Goal: Task Accomplishment & Management: Manage account settings

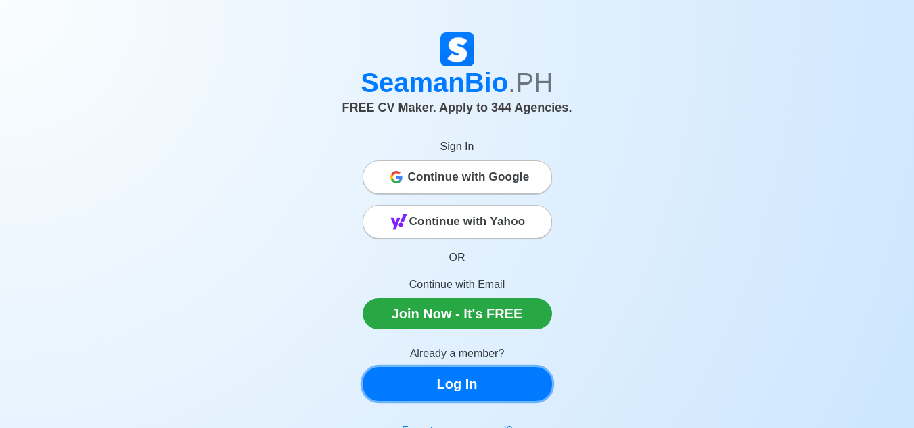
click at [485, 387] on link "Log In" at bounding box center [458, 385] width 190 height 34
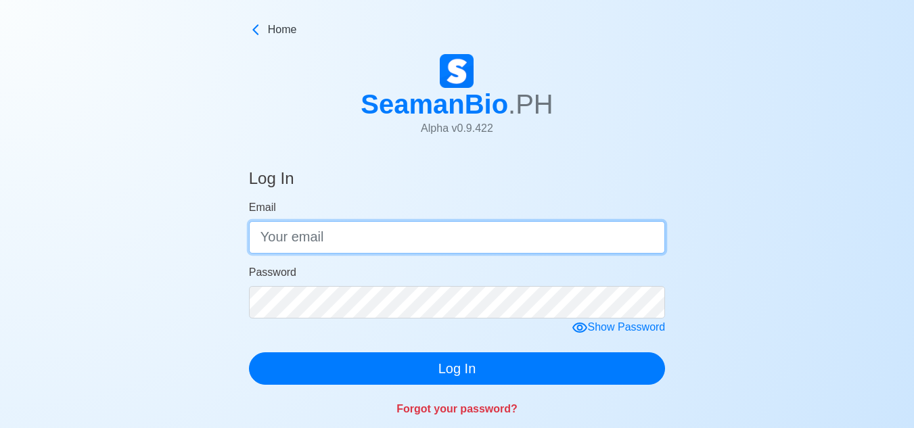
click at [403, 236] on input "Email" at bounding box center [457, 237] width 417 height 32
type input "[EMAIL_ADDRESS][DOMAIN_NAME]"
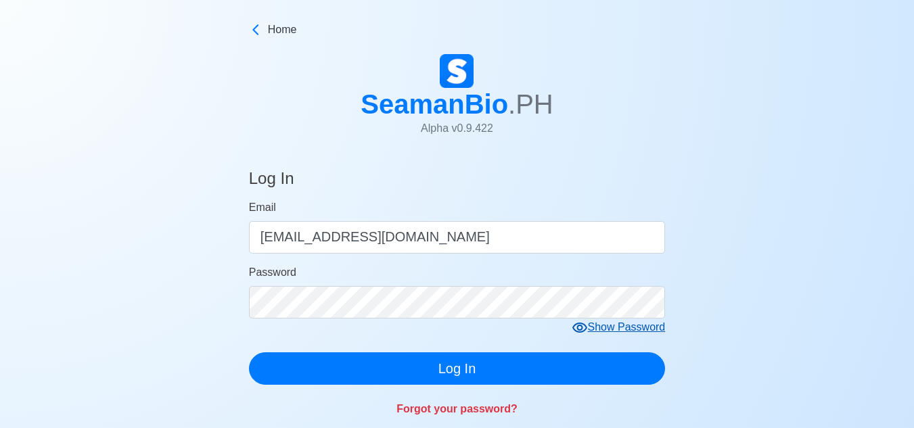
click at [579, 329] on icon at bounding box center [580, 328] width 16 height 16
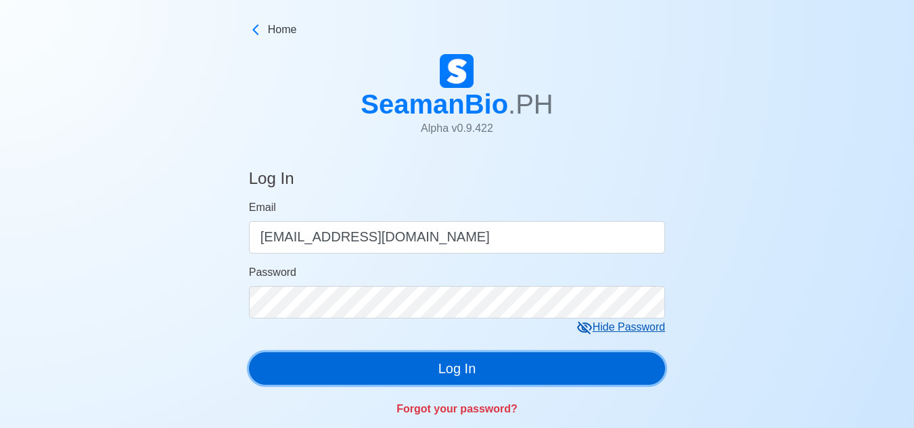
click at [391, 368] on button "Log In" at bounding box center [457, 369] width 417 height 32
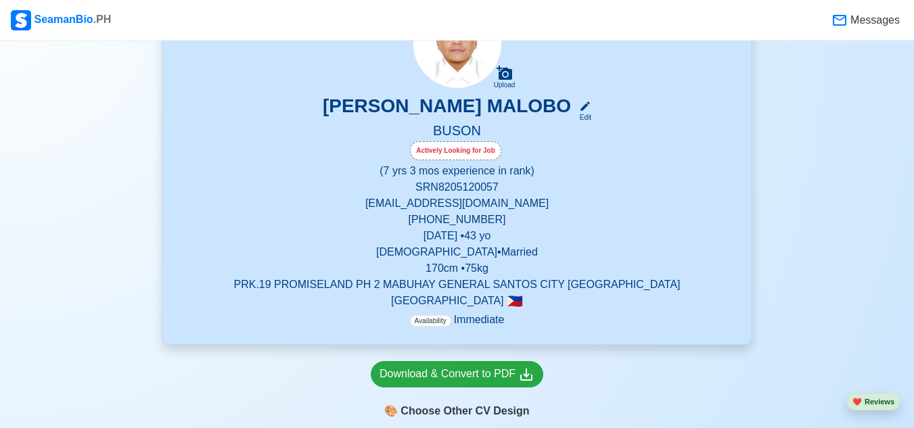
scroll to position [206, 0]
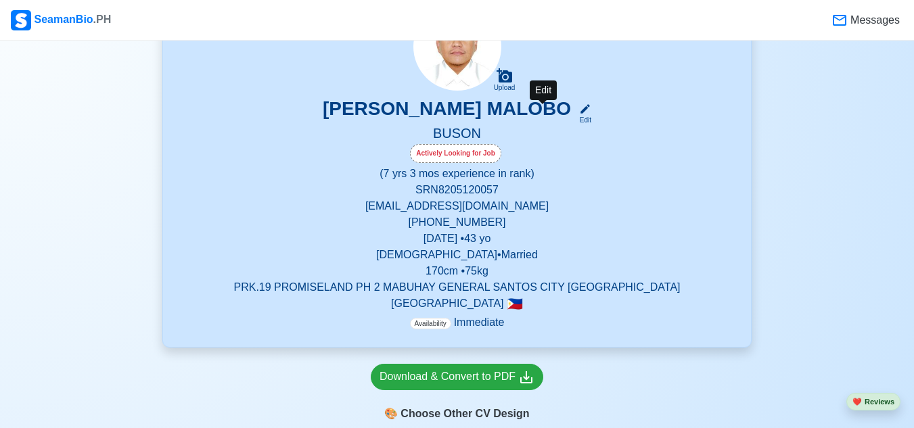
click at [579, 114] on icon at bounding box center [585, 109] width 12 height 12
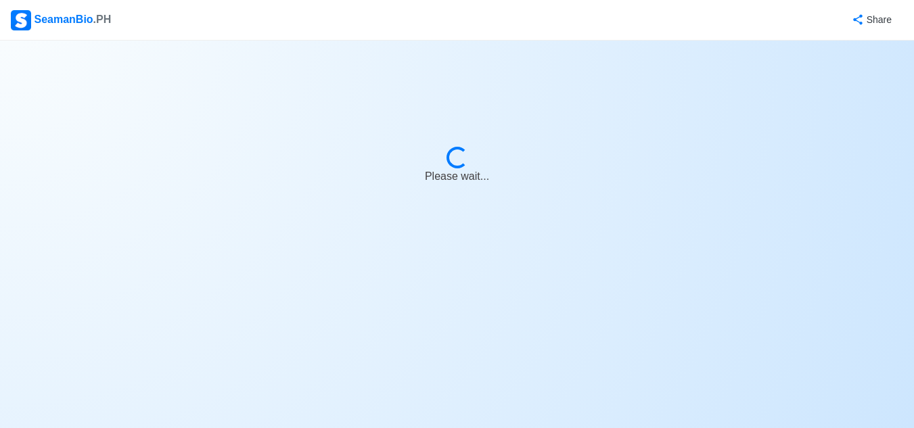
select select "Actively Looking for Job"
select select "Visible for Hiring"
select select "Married"
select select "[DEMOGRAPHIC_DATA]"
select select "PH"
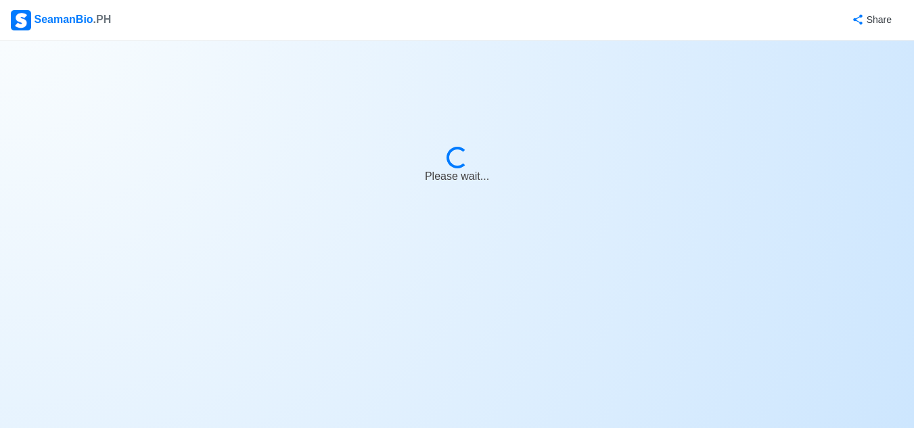
select select "7"
select select "3"
select select "4102416000000"
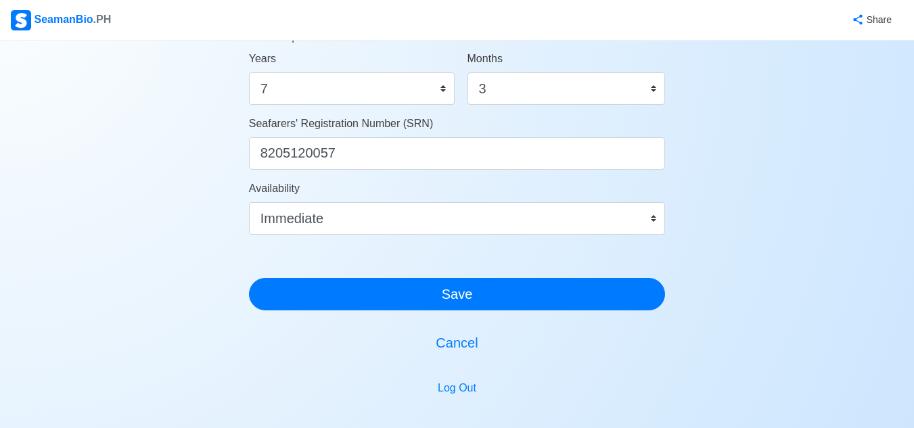
scroll to position [782, 0]
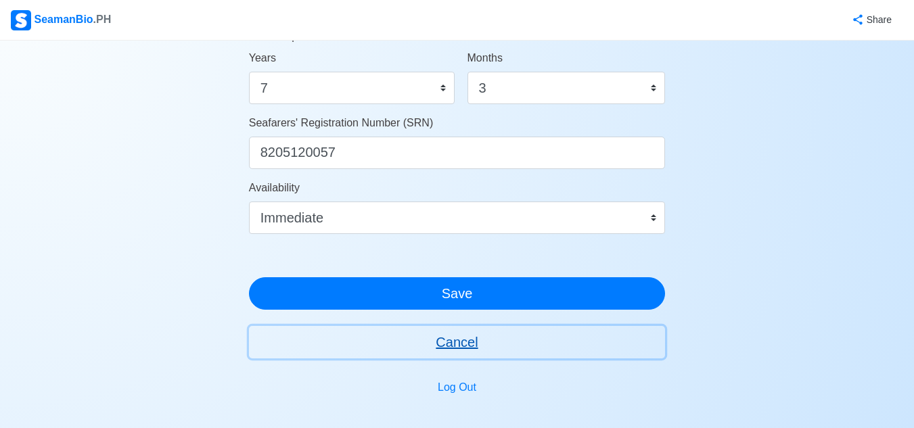
click at [445, 340] on button "Cancel" at bounding box center [457, 342] width 417 height 32
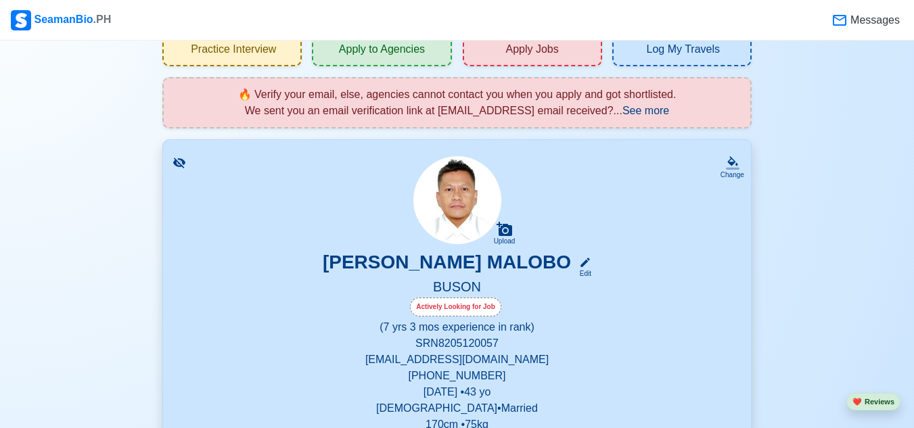
scroll to position [53, 0]
click at [176, 165] on icon at bounding box center [179, 162] width 12 height 10
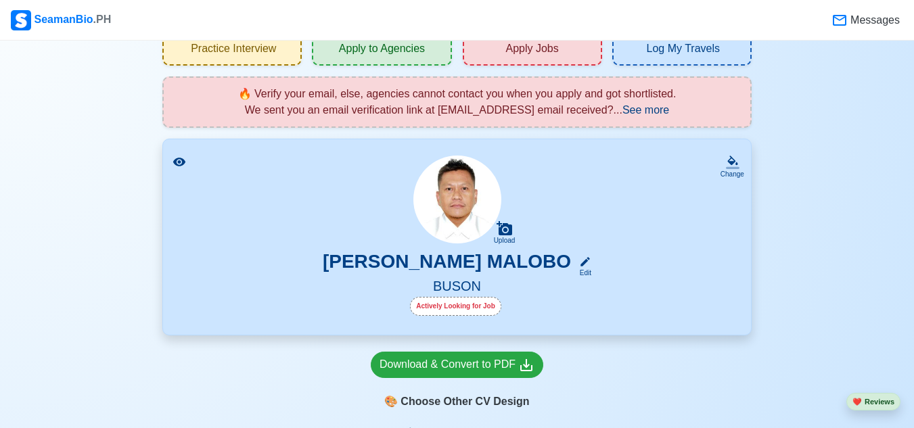
click at [176, 165] on icon at bounding box center [179, 162] width 12 height 9
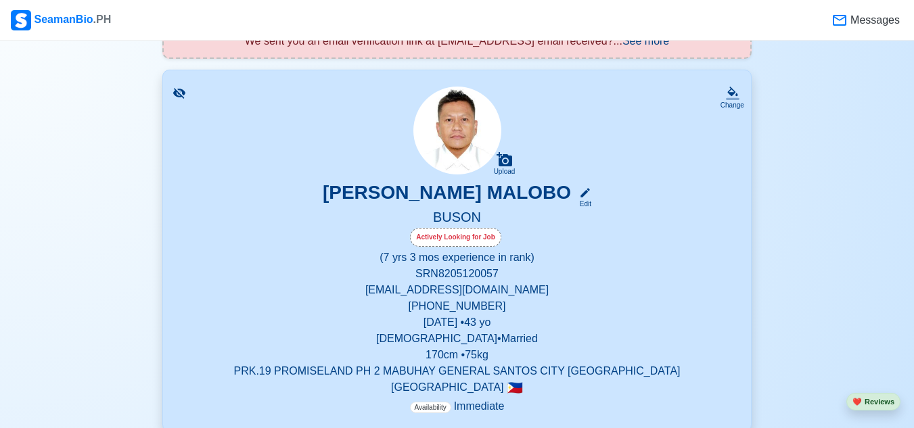
scroll to position [137, 0]
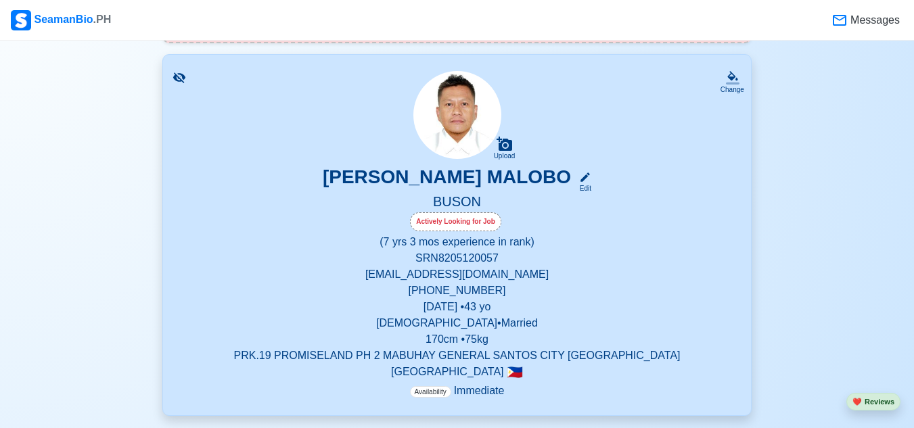
click at [464, 280] on p "[EMAIL_ADDRESS][DOMAIN_NAME]" at bounding box center [457, 275] width 556 height 16
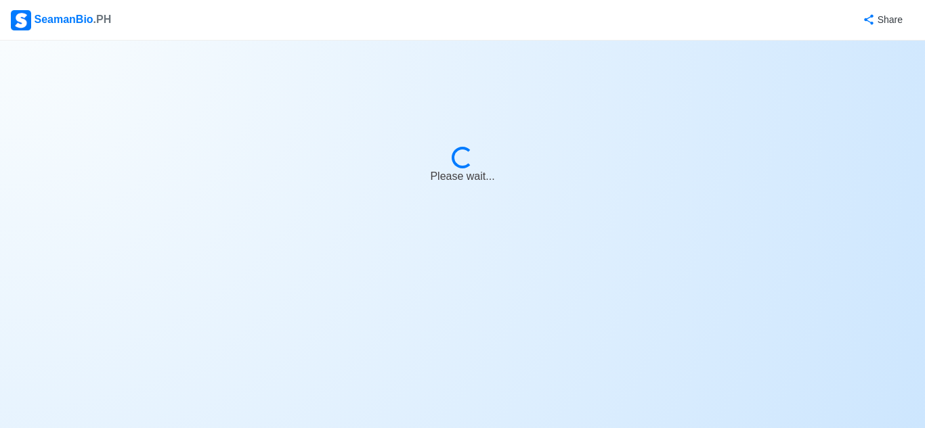
select select "Actively Looking for Job"
select select "Visible for Hiring"
select select "Married"
select select "[DEMOGRAPHIC_DATA]"
select select "PH"
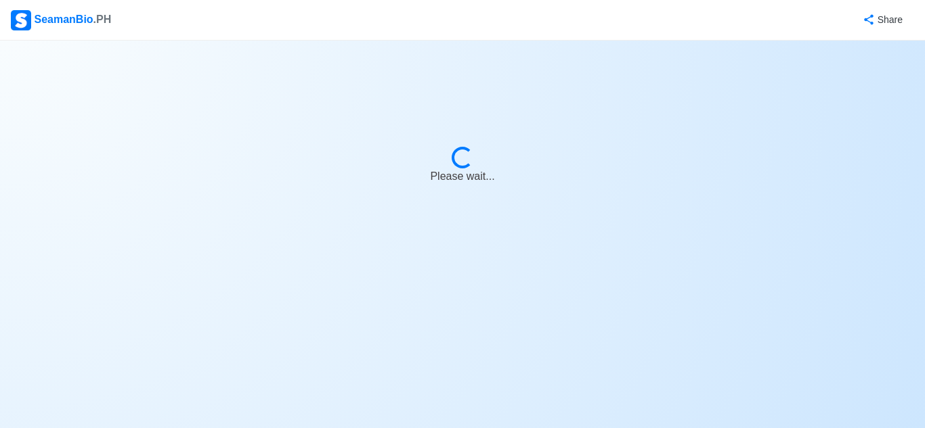
select select "7"
select select "3"
select select "4102416000000"
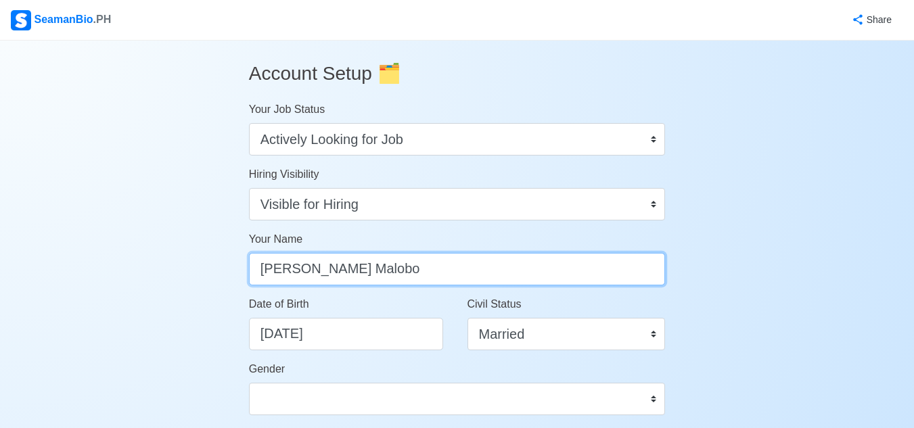
drag, startPoint x: 464, startPoint y: 280, endPoint x: 450, endPoint y: 284, distance: 14.0
click at [450, 284] on input "[PERSON_NAME] Malobo" at bounding box center [457, 269] width 417 height 32
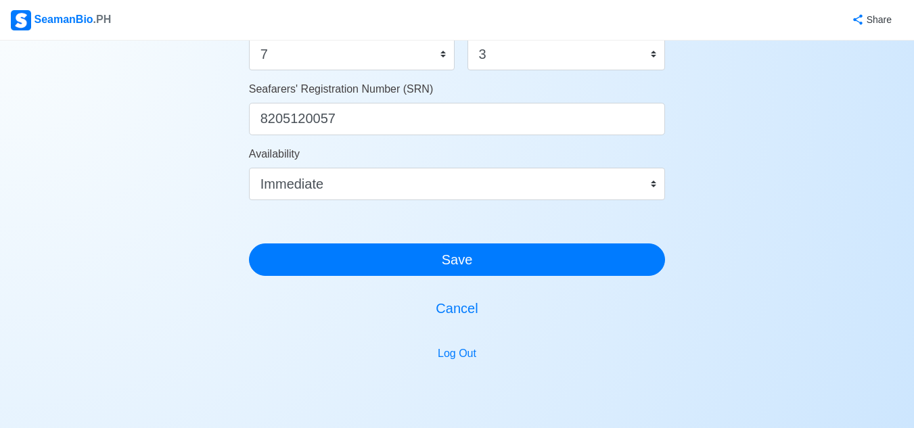
scroll to position [817, 0]
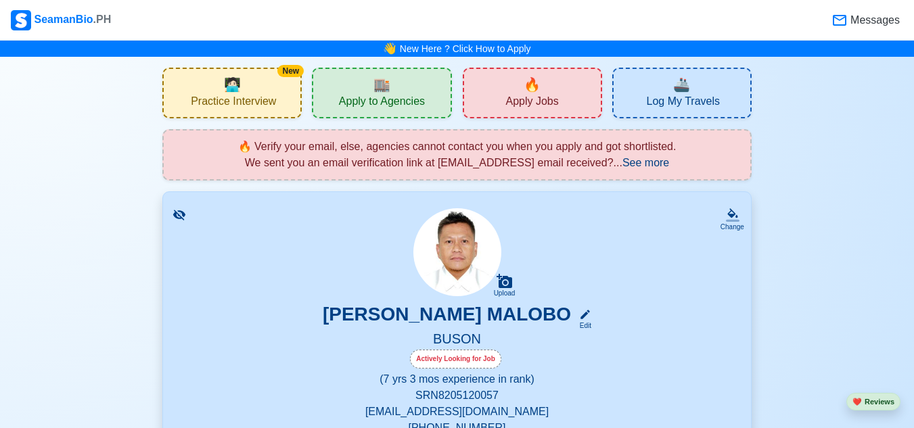
scroll to position [14, 0]
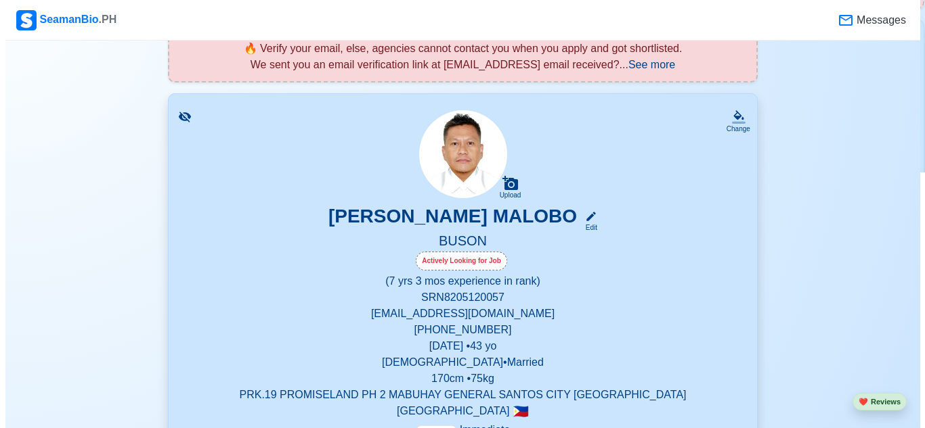
scroll to position [0, 0]
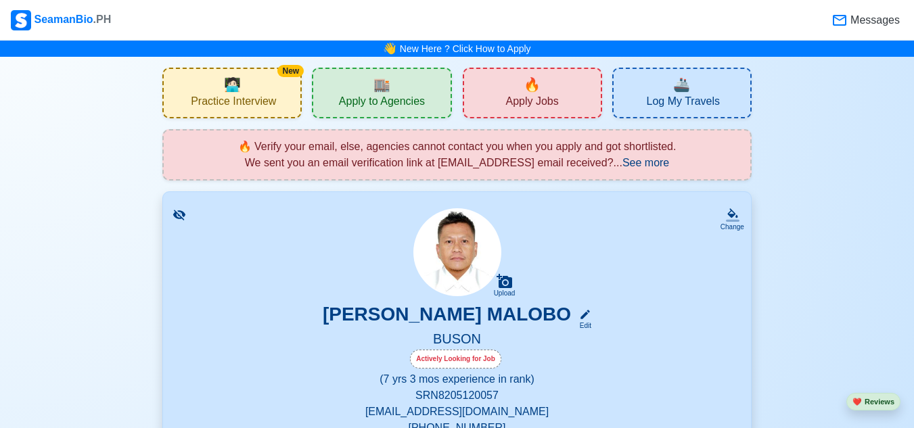
click at [902, 24] on div "Messages" at bounding box center [865, 21] width 78 height 18
click at [887, 23] on span "Messages" at bounding box center [874, 20] width 52 height 16
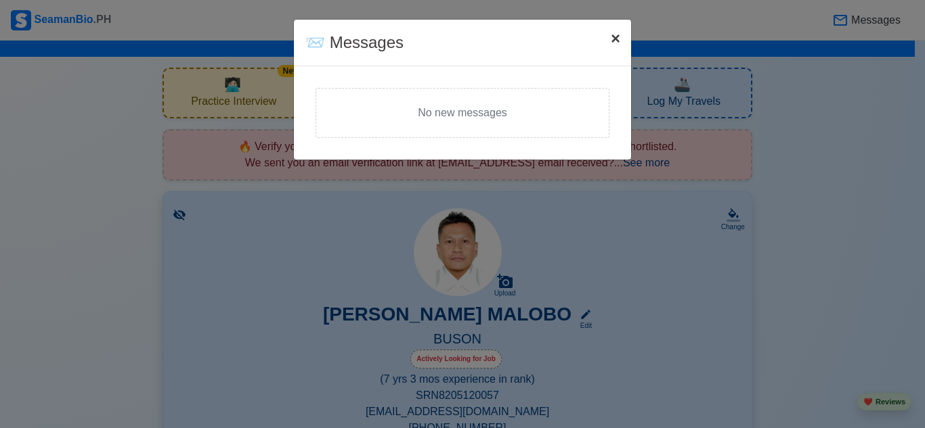
click at [623, 45] on button "× Close" at bounding box center [615, 39] width 31 height 38
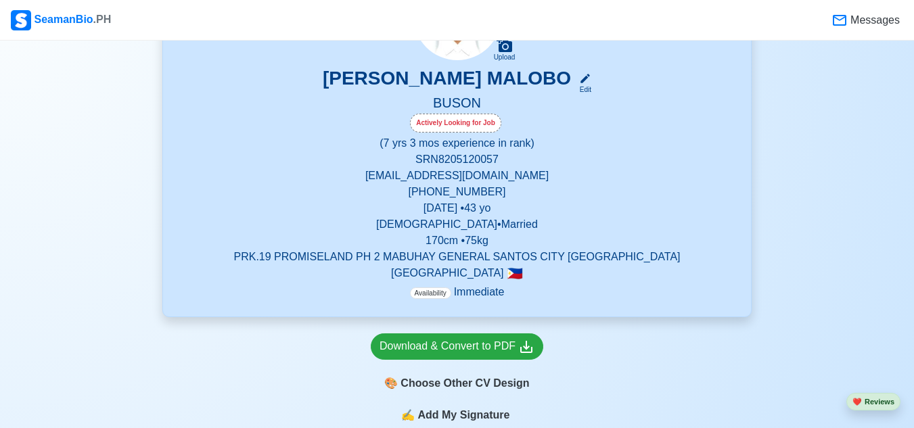
scroll to position [236, 0]
click at [496, 184] on p "[EMAIL_ADDRESS][DOMAIN_NAME]" at bounding box center [457, 177] width 556 height 16
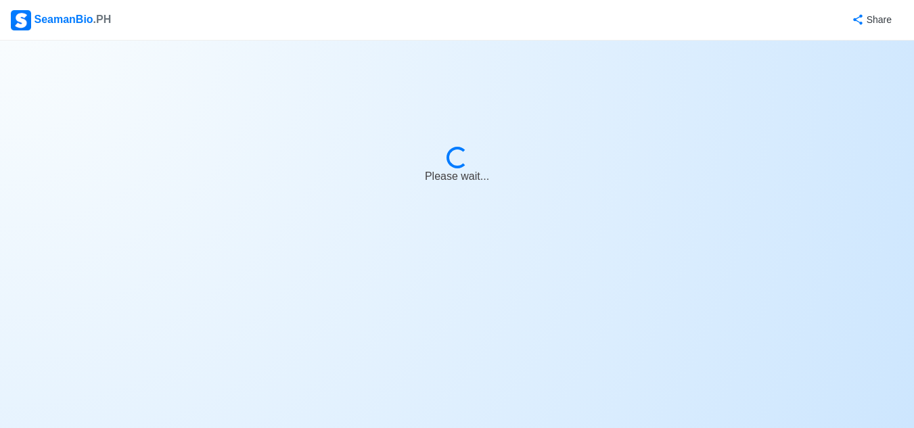
select select "Actively Looking for Job"
select select "Visible for Hiring"
select select "Married"
select select "[DEMOGRAPHIC_DATA]"
select select "PH"
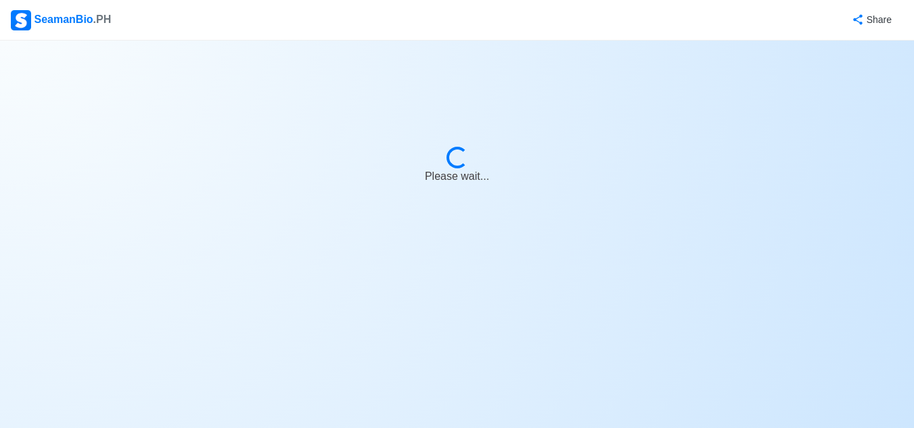
select select "7"
select select "3"
select select "4102416000000"
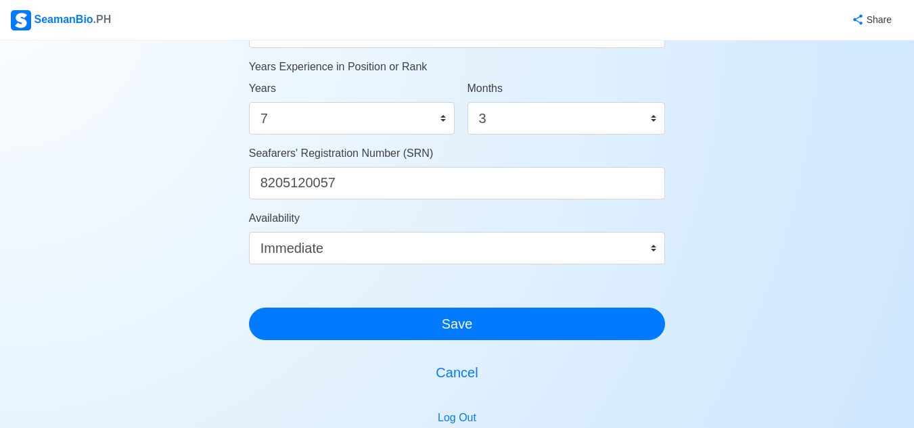
scroll to position [879, 0]
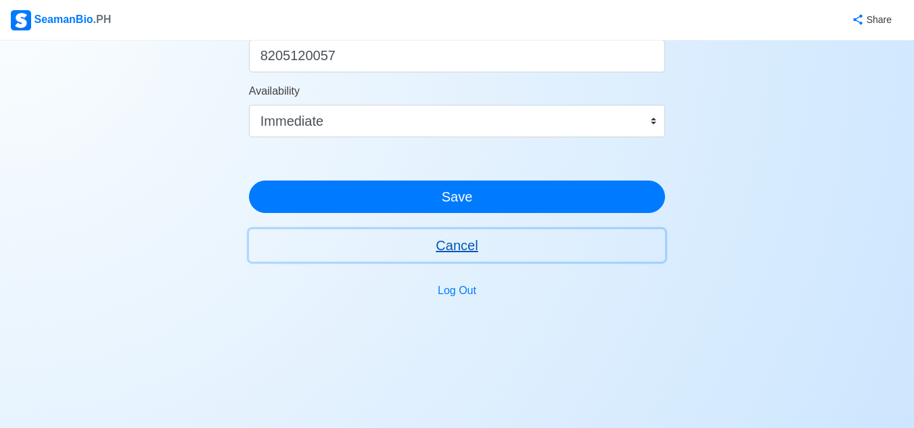
click at [458, 248] on button "Cancel" at bounding box center [457, 245] width 417 height 32
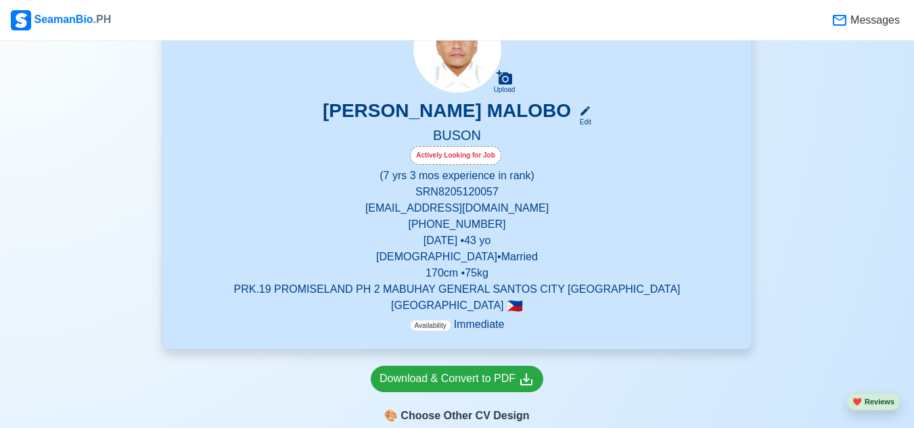
scroll to position [204, 0]
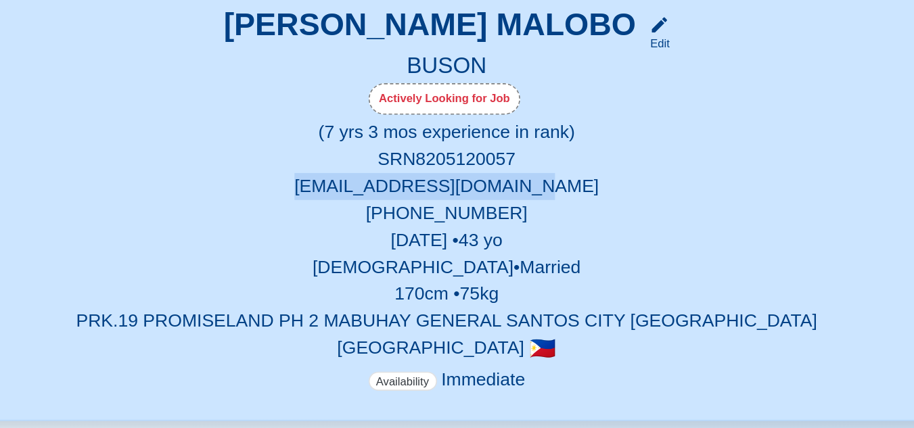
drag, startPoint x: 374, startPoint y: 211, endPoint x: 542, endPoint y: 208, distance: 167.9
click at [542, 208] on p "[EMAIL_ADDRESS][DOMAIN_NAME]" at bounding box center [457, 208] width 556 height 16
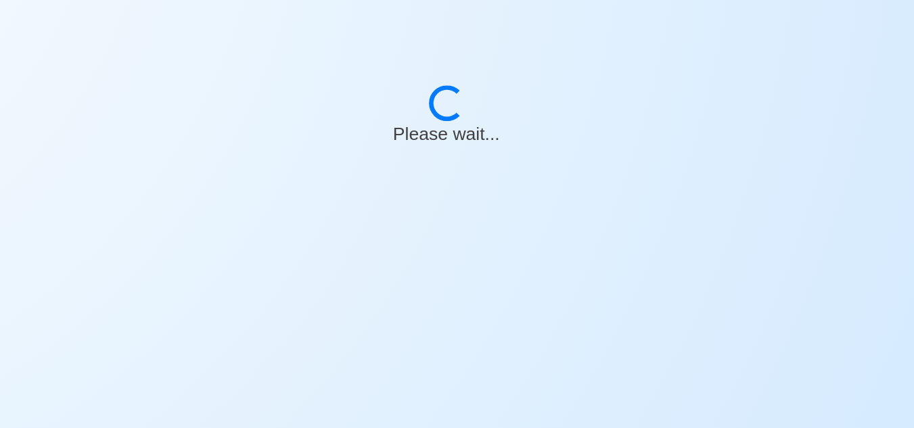
select select "Actively Looking for Job"
select select "Visible for Hiring"
select select "Married"
select select "[DEMOGRAPHIC_DATA]"
select select "PH"
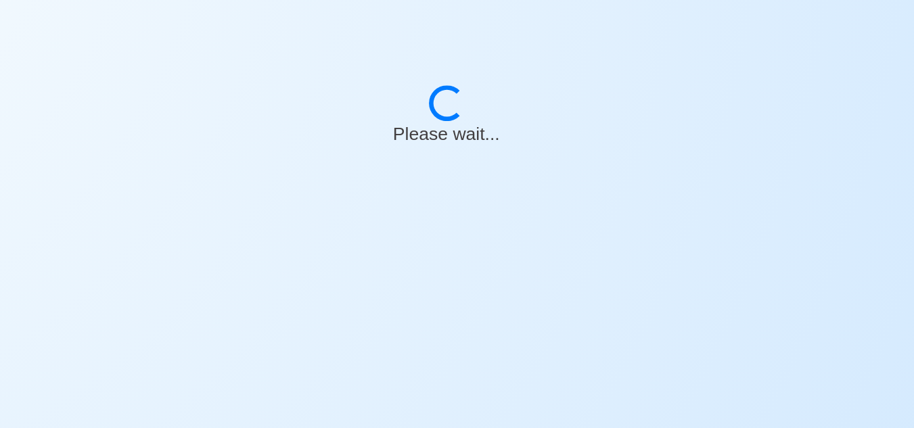
select select "7"
select select "3"
select select "4102416000000"
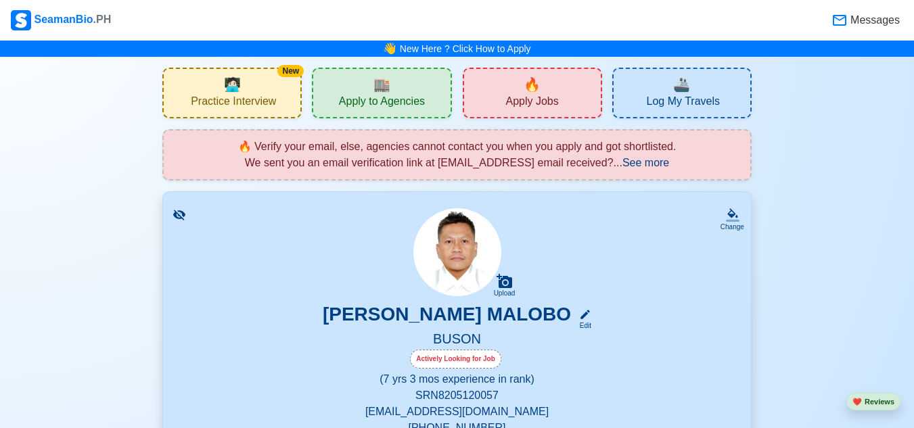
scroll to position [1, 0]
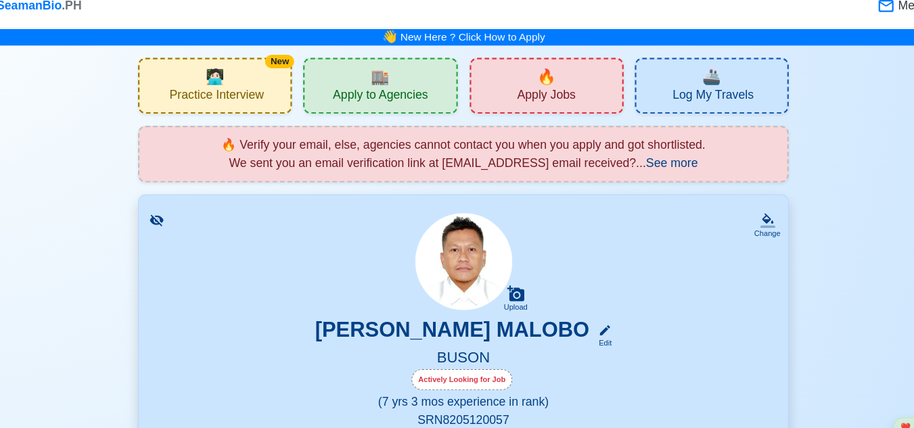
click at [669, 162] on span "See more" at bounding box center [646, 162] width 47 height 12
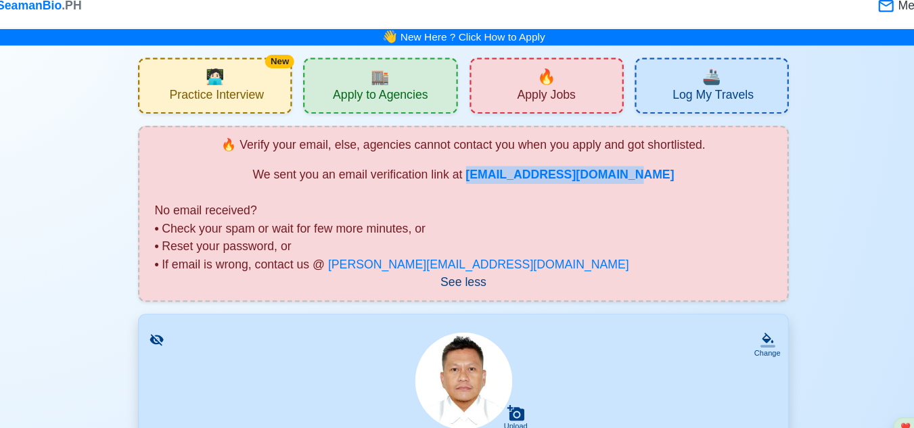
drag, startPoint x: 479, startPoint y: 176, endPoint x: 699, endPoint y: 173, distance: 220.0
click at [699, 173] on div "We sent you an email verification link at [EMAIL_ADDRESS][DOMAIN_NAME]" at bounding box center [457, 173] width 560 height 38
copy b "[EMAIL_ADDRESS][DOMAIN_NAME]"
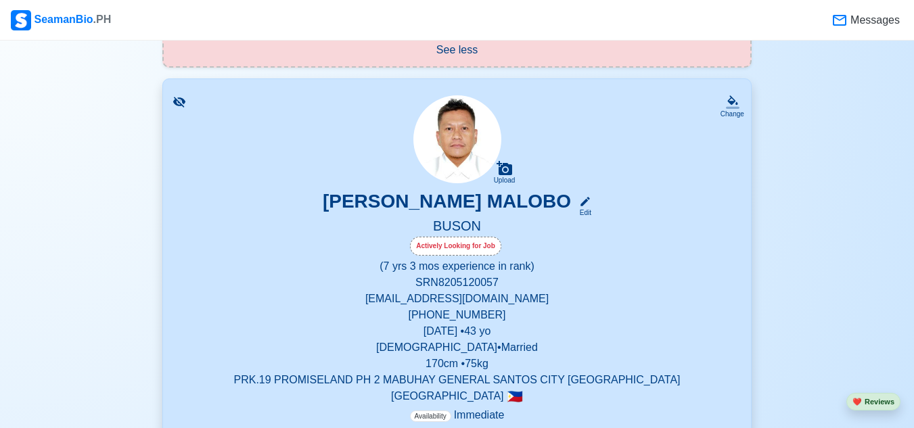
scroll to position [197, 0]
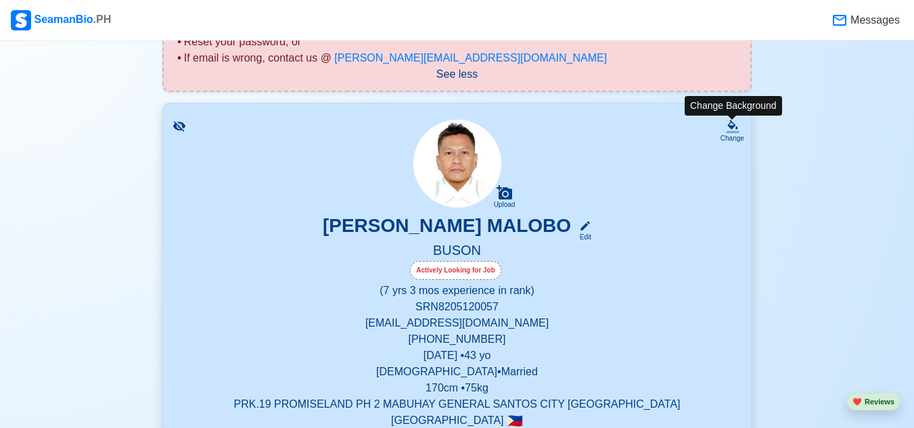
click at [730, 135] on div "Change" at bounding box center [733, 138] width 24 height 10
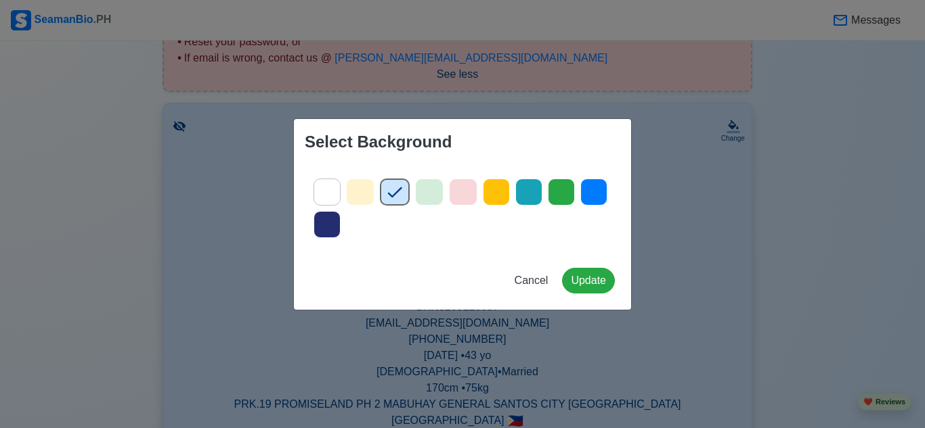
click at [680, 152] on div "Select Background Cancel Update" at bounding box center [462, 214] width 925 height 428
click at [525, 288] on button "Cancel" at bounding box center [531, 281] width 51 height 26
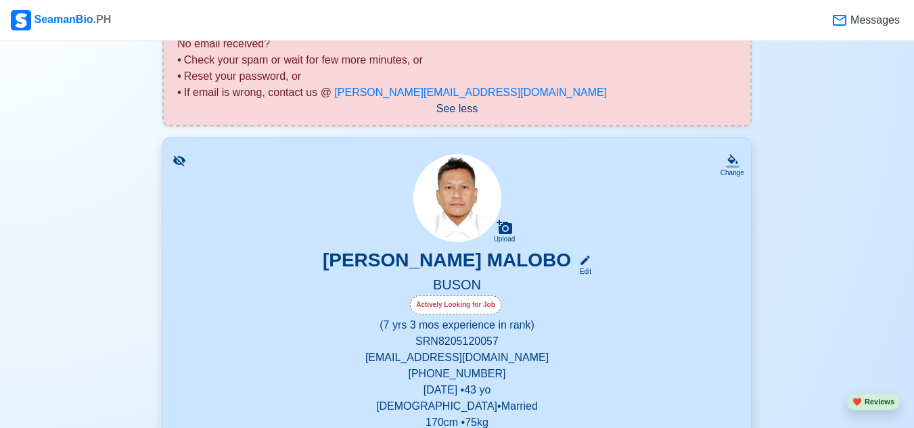
scroll to position [157, 0]
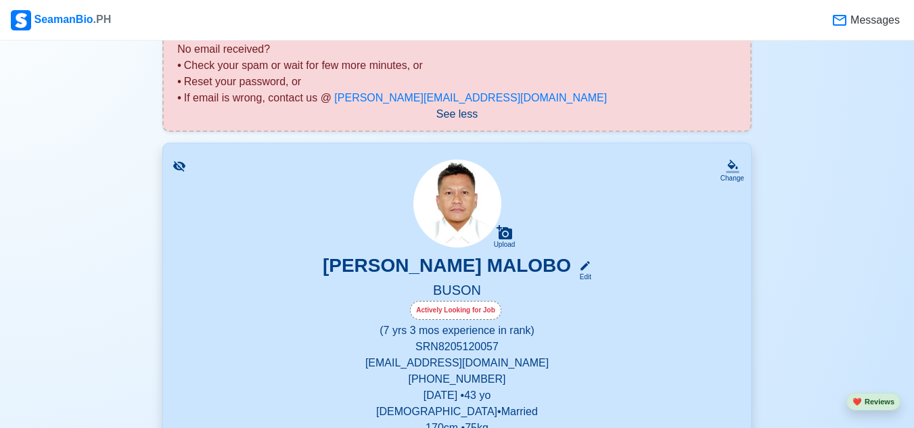
click at [640, 288] on h5 "BUSON" at bounding box center [457, 291] width 556 height 19
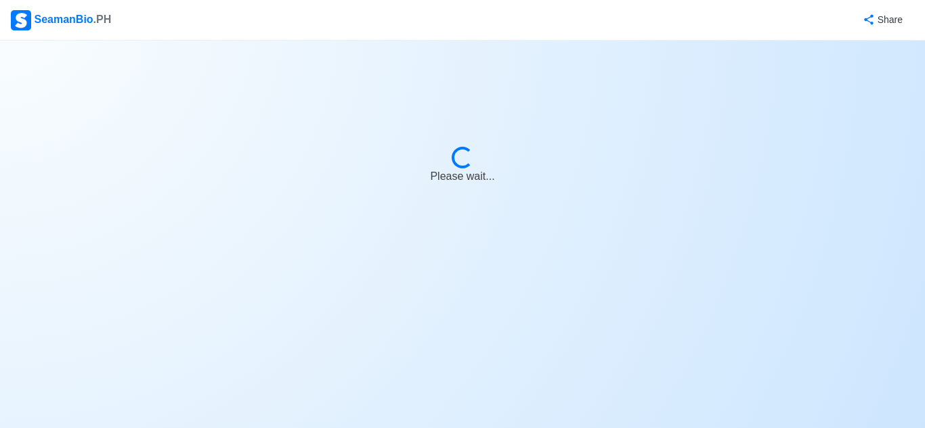
select select "Actively Looking for Job"
select select "Visible for Hiring"
select select "Married"
select select "[DEMOGRAPHIC_DATA]"
select select "PH"
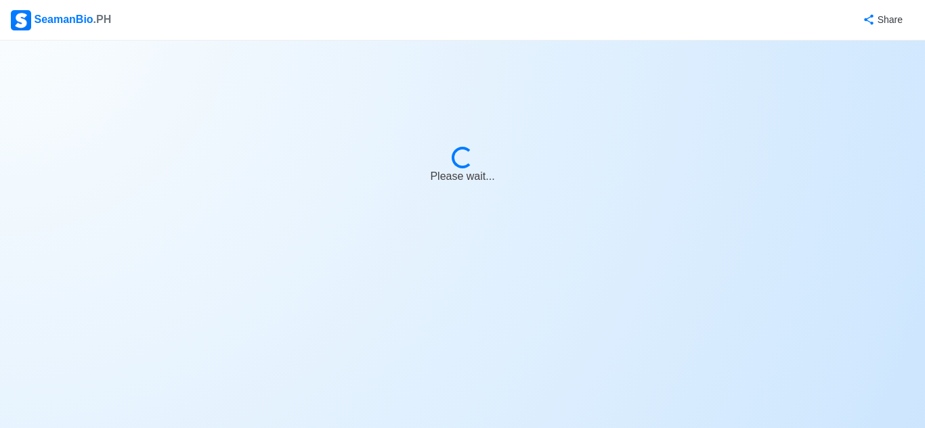
select select "7"
select select "3"
select select "4102416000000"
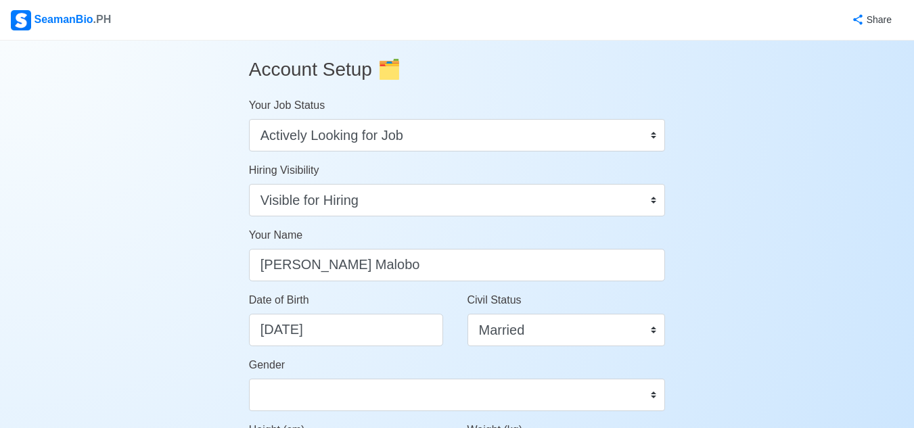
scroll to position [23, 0]
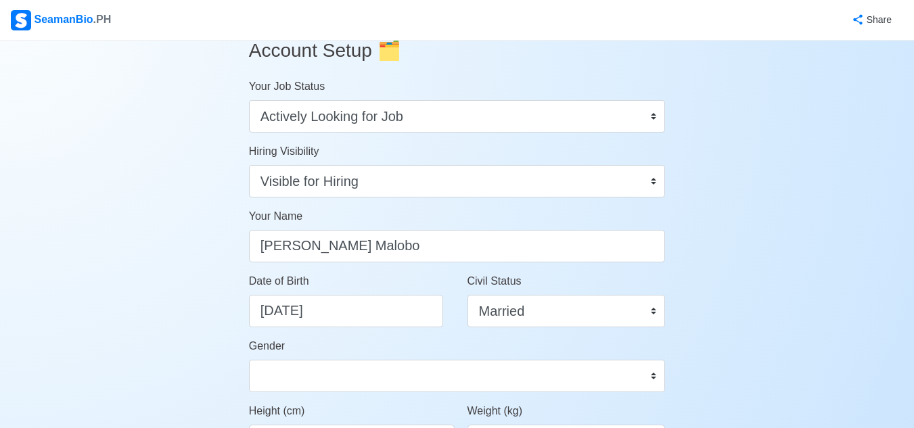
click at [345, 60] on h3 "Account Setup 🗂️" at bounding box center [457, 50] width 417 height 45
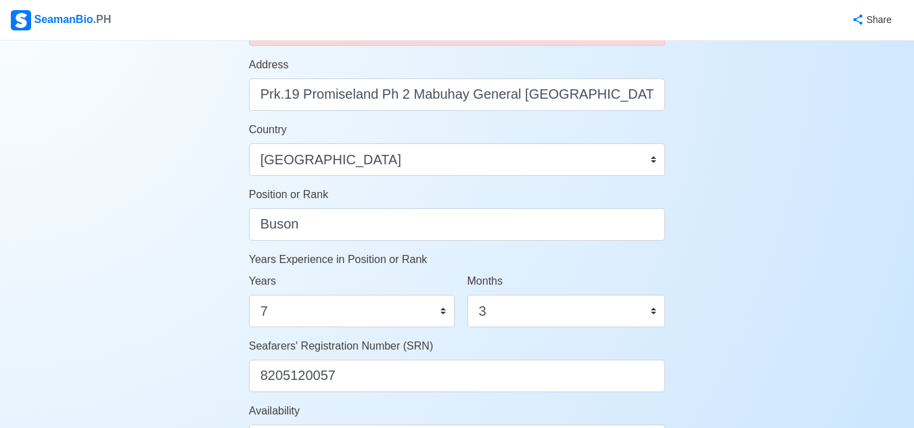
scroll to position [558, 0]
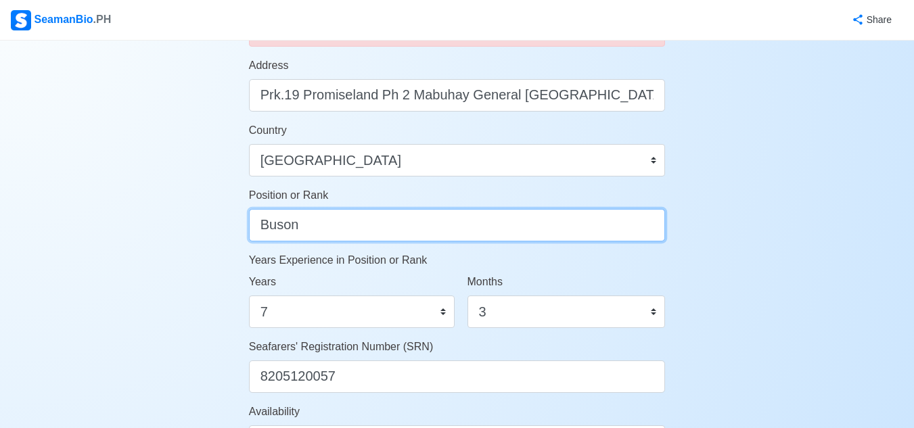
click at [296, 238] on input "Buson" at bounding box center [457, 225] width 417 height 32
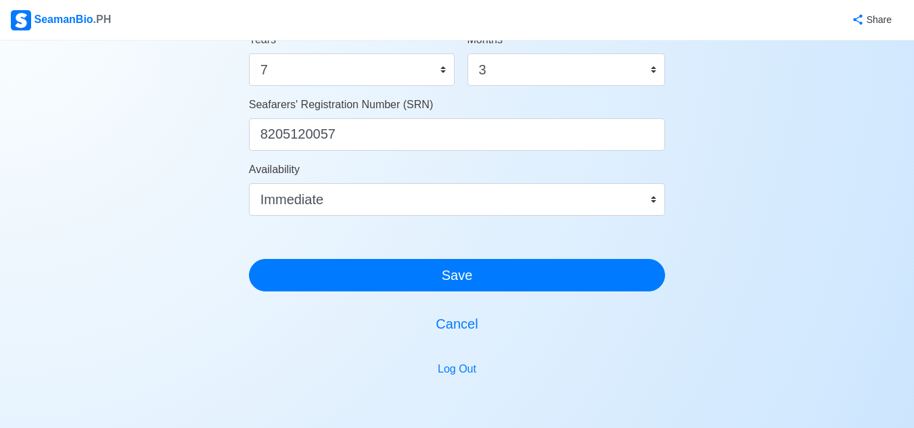
scroll to position [879, 0]
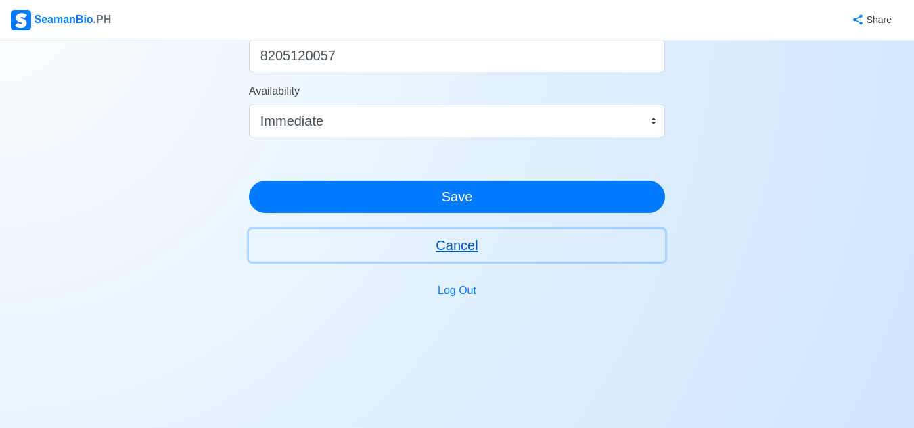
click at [471, 246] on button "Cancel" at bounding box center [457, 245] width 417 height 32
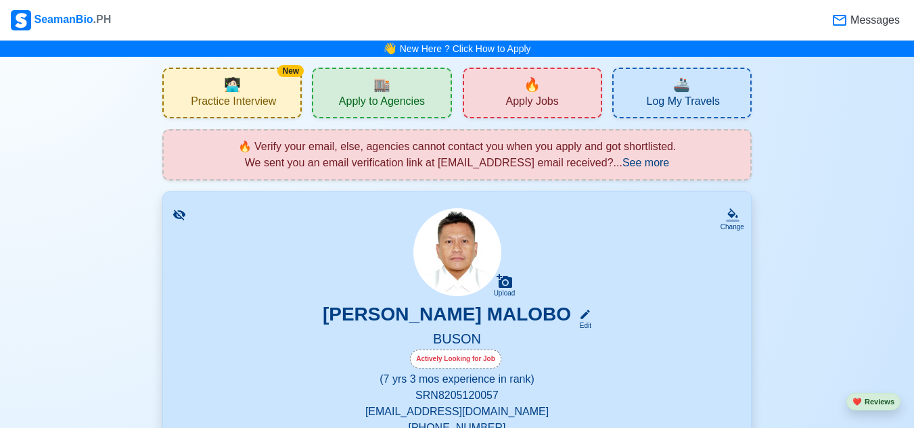
click at [656, 164] on span "See more" at bounding box center [646, 163] width 47 height 12
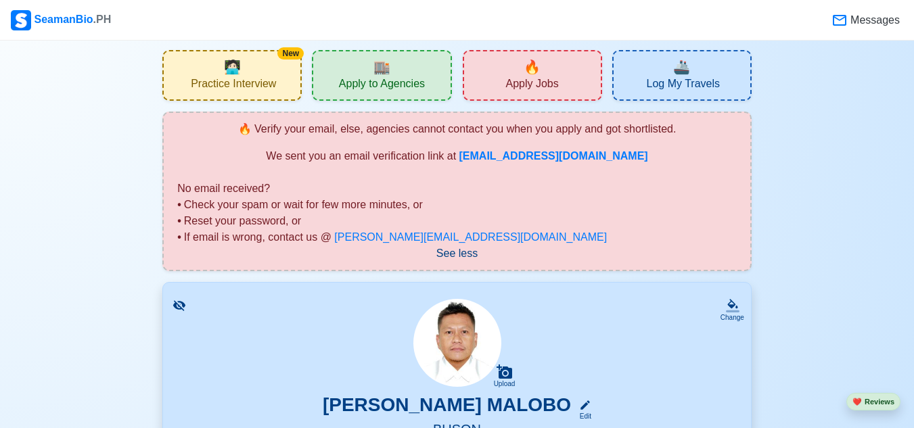
scroll to position [16, 0]
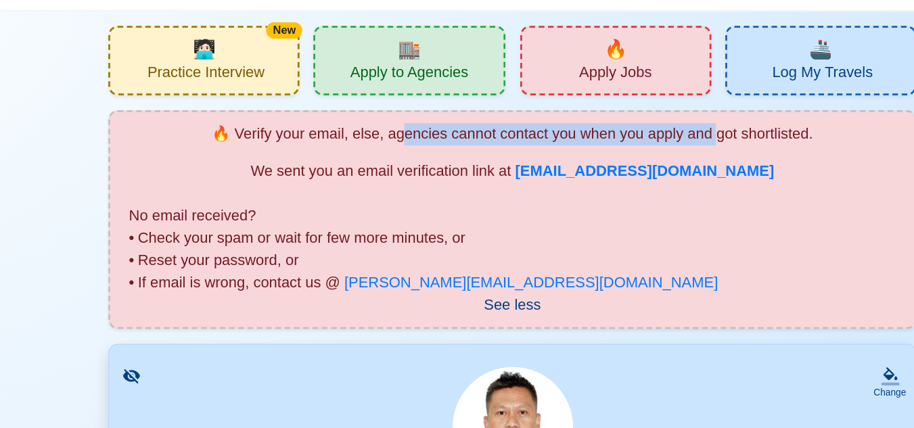
drag, startPoint x: 376, startPoint y: 131, endPoint x: 603, endPoint y: 128, distance: 226.8
click at [603, 128] on span "🔥 Verify your email, else, agencies cannot contact you when you apply and got s…" at bounding box center [457, 186] width 560 height 123
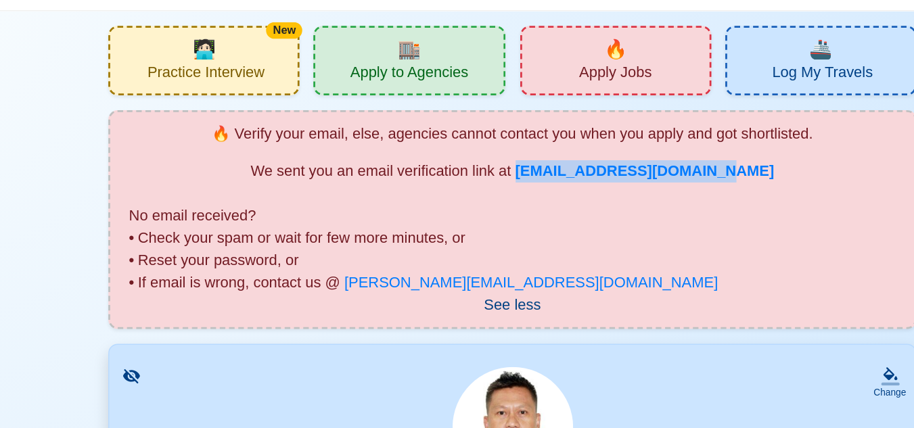
drag, startPoint x: 479, startPoint y: 160, endPoint x: 626, endPoint y: 157, distance: 147.6
click at [626, 157] on b "[EMAIL_ADDRESS][DOMAIN_NAME]" at bounding box center [554, 158] width 189 height 12
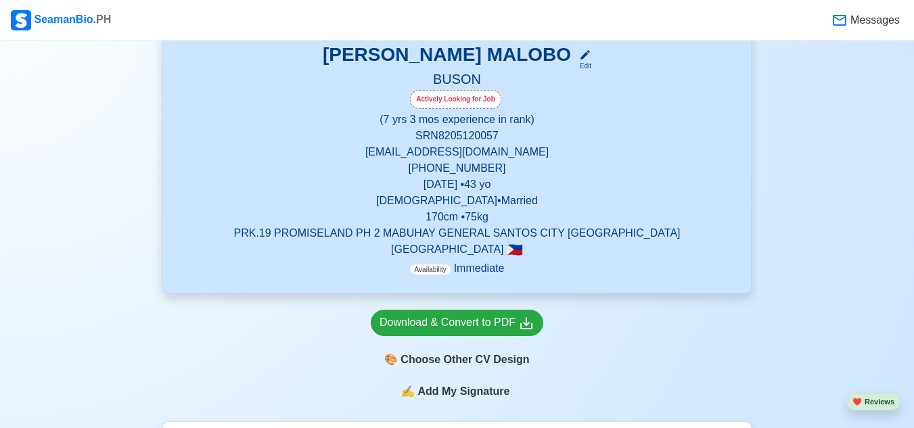
scroll to position [369, 0]
drag, startPoint x: 372, startPoint y: 158, endPoint x: 556, endPoint y: 154, distance: 184.2
click at [556, 154] on p "[EMAIL_ADDRESS][DOMAIN_NAME]" at bounding box center [457, 151] width 556 height 16
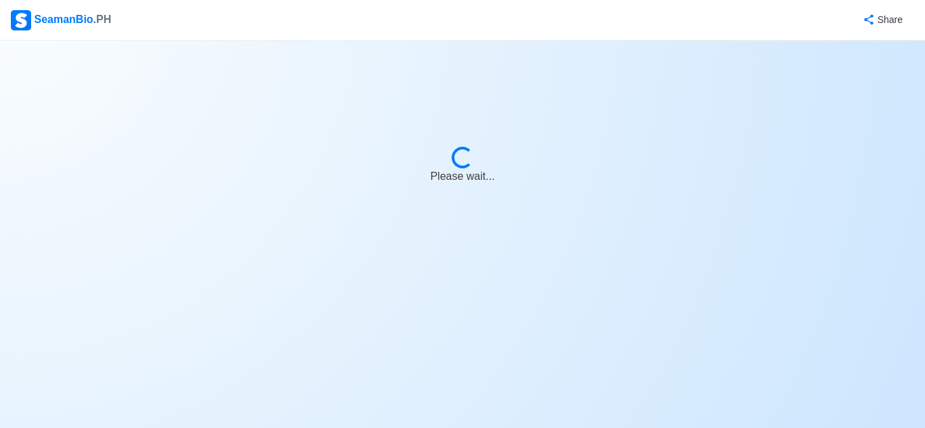
select select "Actively Looking for Job"
select select "Visible for Hiring"
select select "Married"
select select "[DEMOGRAPHIC_DATA]"
select select "PH"
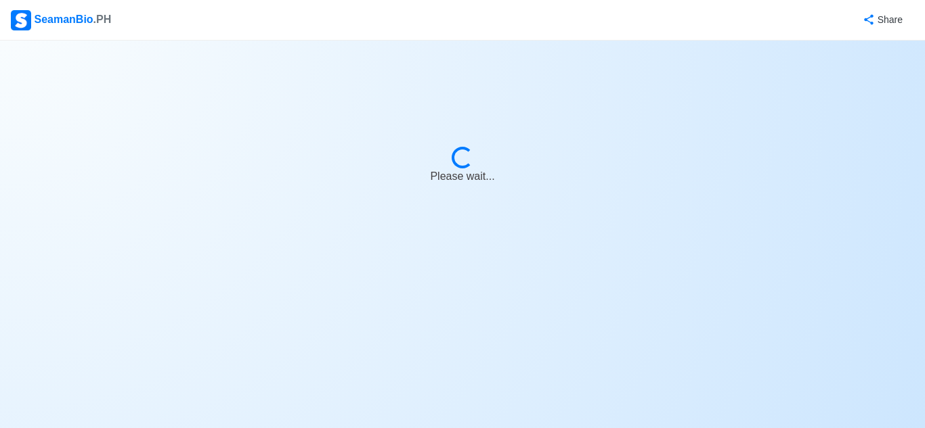
select select "7"
select select "3"
select select "4102416000000"
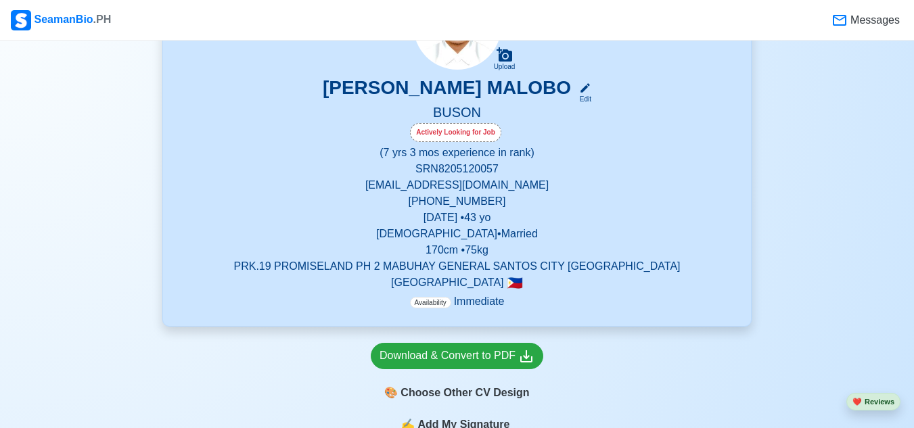
scroll to position [231, 0]
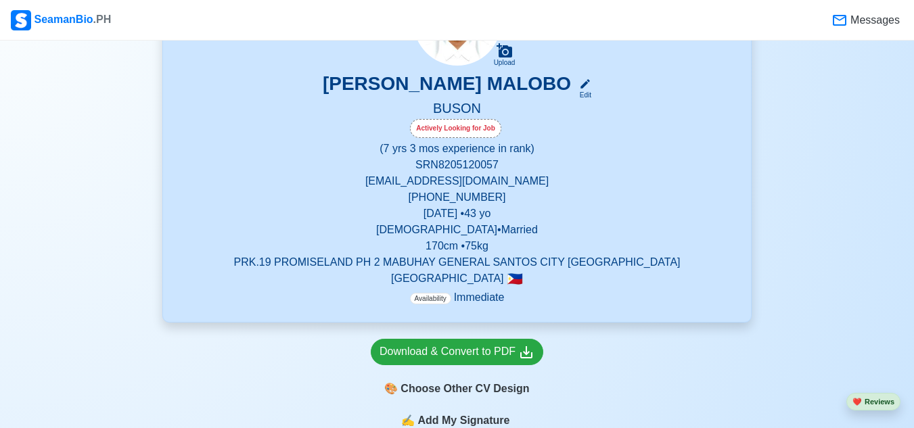
click at [434, 181] on p "[EMAIL_ADDRESS][DOMAIN_NAME]" at bounding box center [457, 181] width 556 height 16
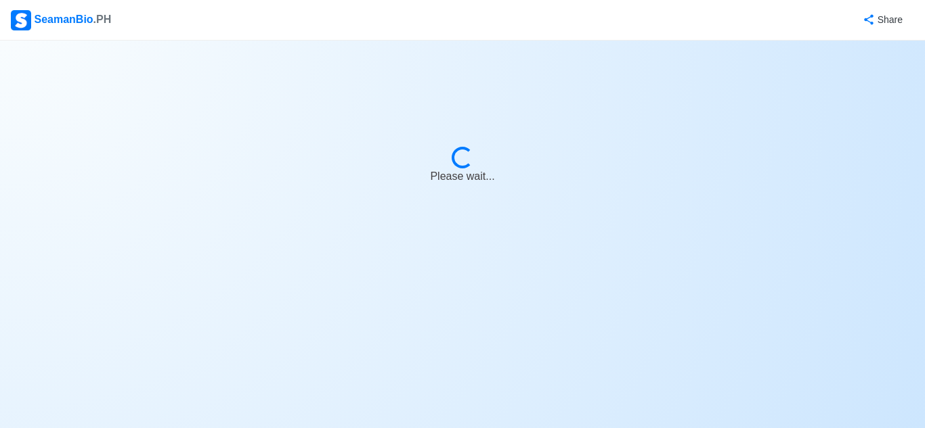
select select "Actively Looking for Job"
select select "Visible for Hiring"
select select "Married"
select select "[DEMOGRAPHIC_DATA]"
select select "PH"
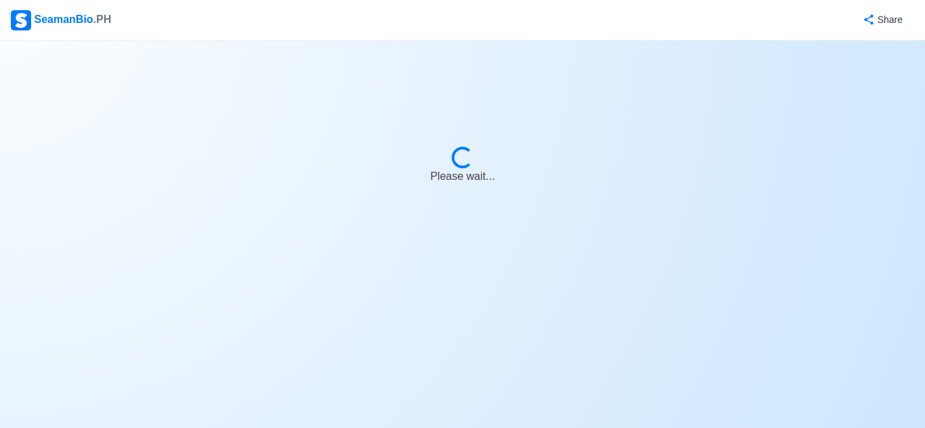
select select "7"
select select "3"
select select "4102416000000"
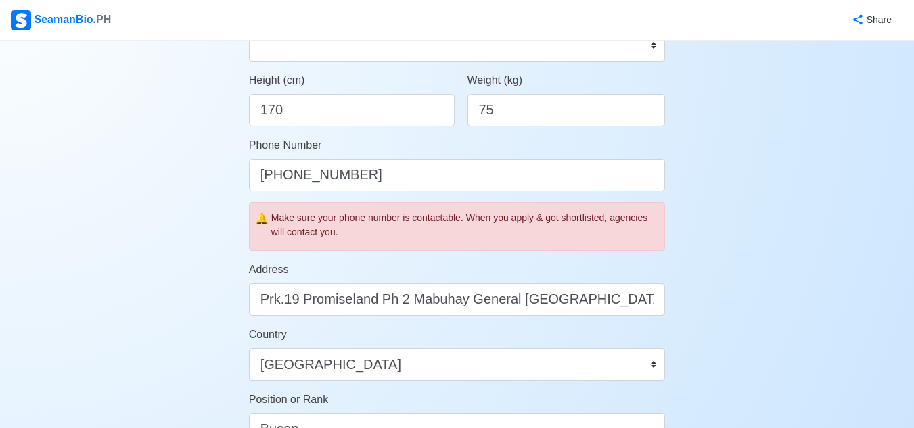
scroll to position [353, 0]
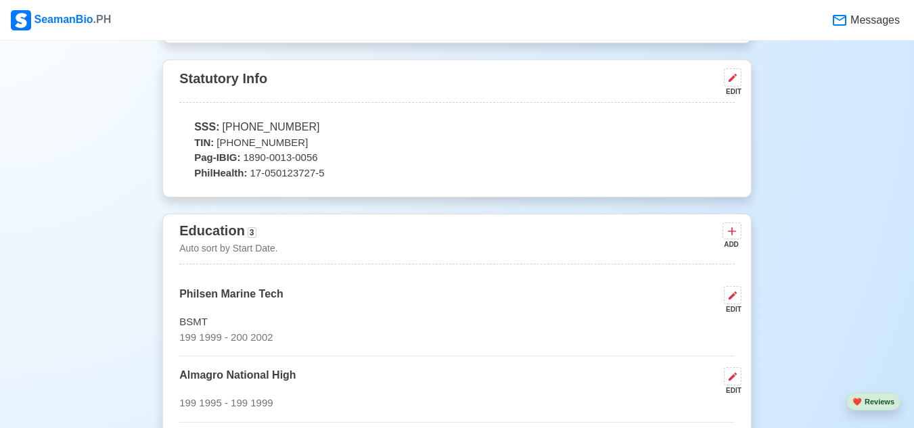
scroll to position [732, 0]
click at [730, 80] on icon at bounding box center [733, 78] width 11 height 11
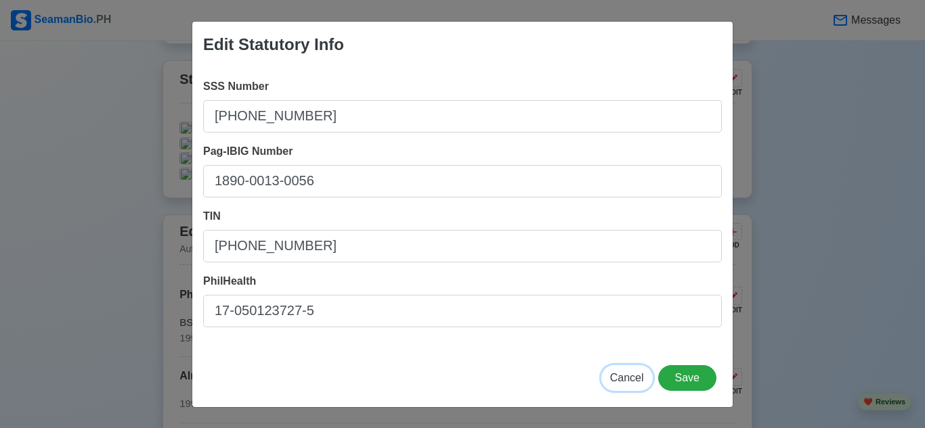
click at [623, 372] on span "Cancel" at bounding box center [627, 378] width 34 height 12
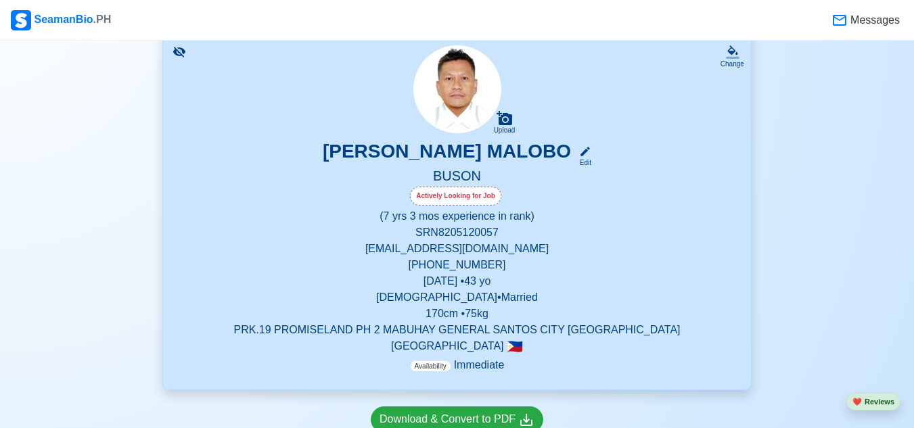
scroll to position [0, 0]
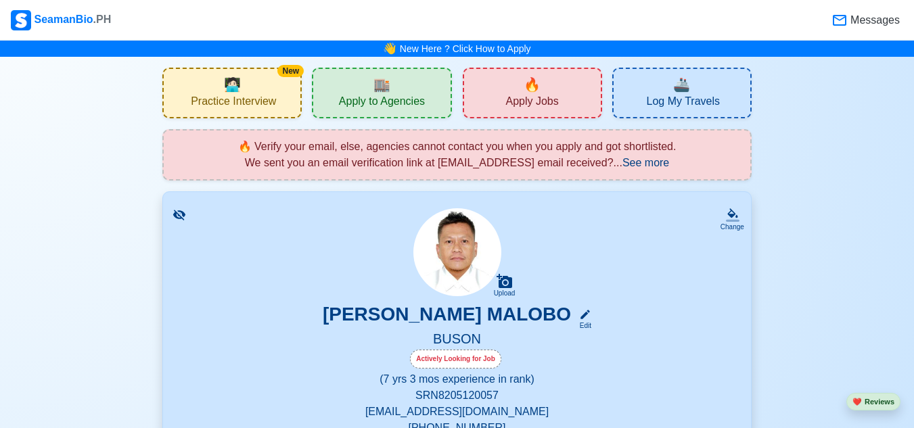
click at [869, 23] on span "Messages" at bounding box center [874, 20] width 52 height 16
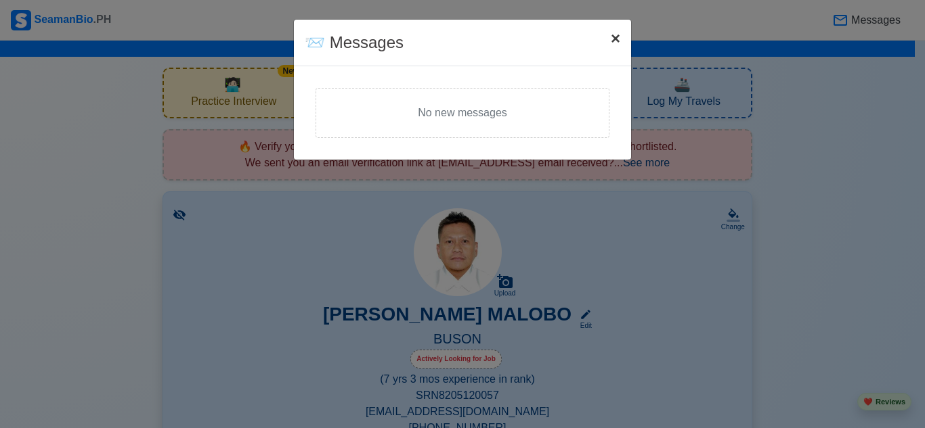
click at [611, 41] on span "×" at bounding box center [615, 38] width 9 height 18
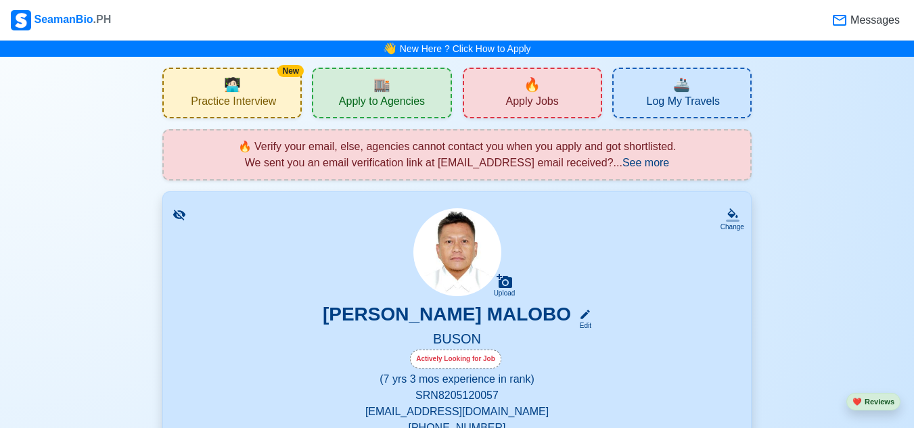
click at [44, 6] on nav "SeamanBio .PH Messages" at bounding box center [457, 20] width 914 height 41
click at [45, 15] on div "SeamanBio .PH" at bounding box center [61, 20] width 100 height 20
click at [479, 97] on div "🔥 Apply Jobs" at bounding box center [532, 93] width 139 height 51
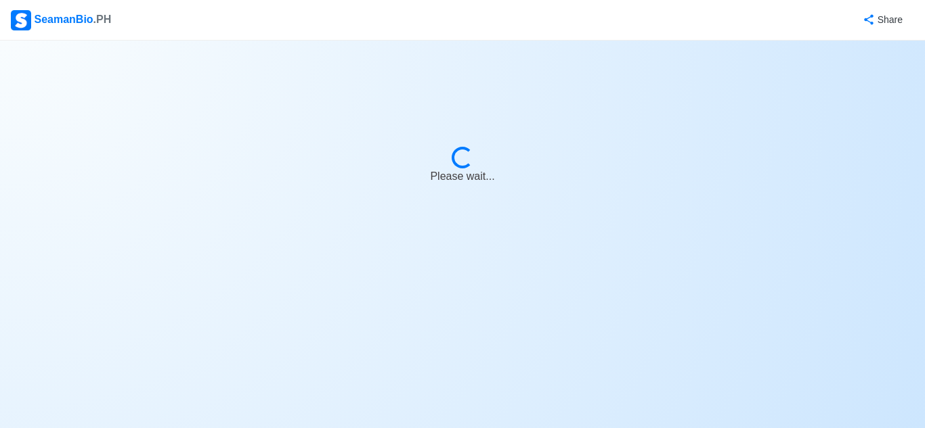
select select "Bosun"
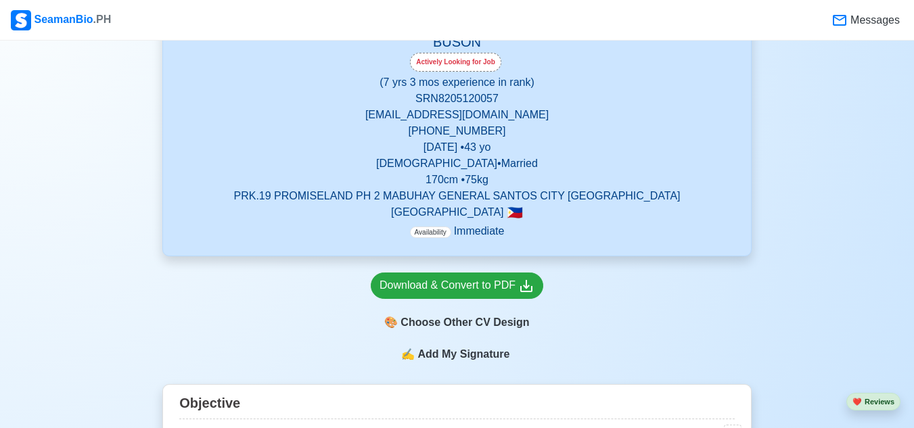
scroll to position [296, 0]
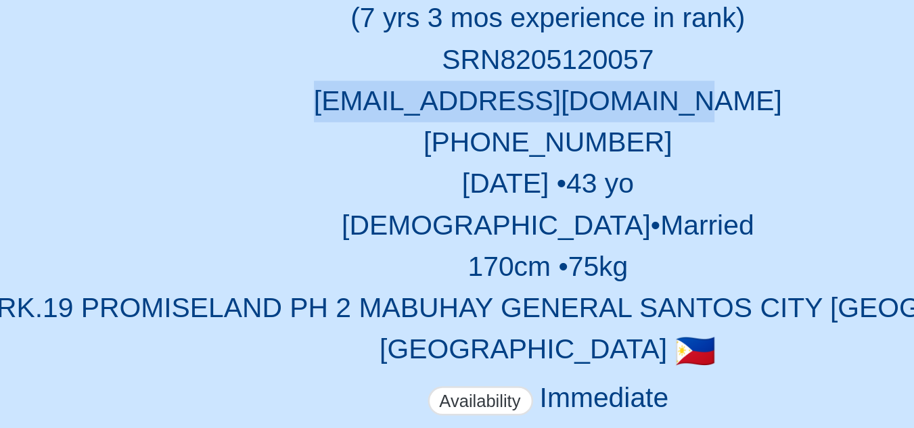
drag, startPoint x: 382, startPoint y: 123, endPoint x: 523, endPoint y: 110, distance: 141.3
click at [523, 110] on p "[EMAIL_ADDRESS][DOMAIN_NAME]" at bounding box center [457, 116] width 556 height 16
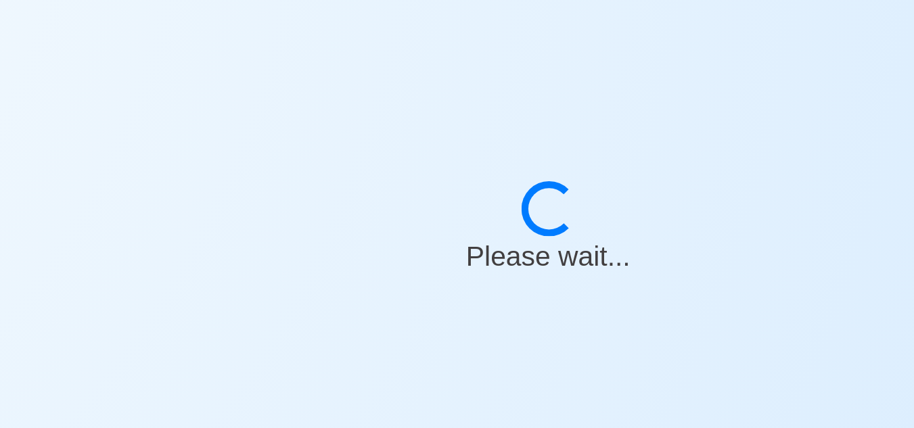
select select "Actively Looking for Job"
select select "Visible for Hiring"
select select "Married"
select select "[DEMOGRAPHIC_DATA]"
select select "PH"
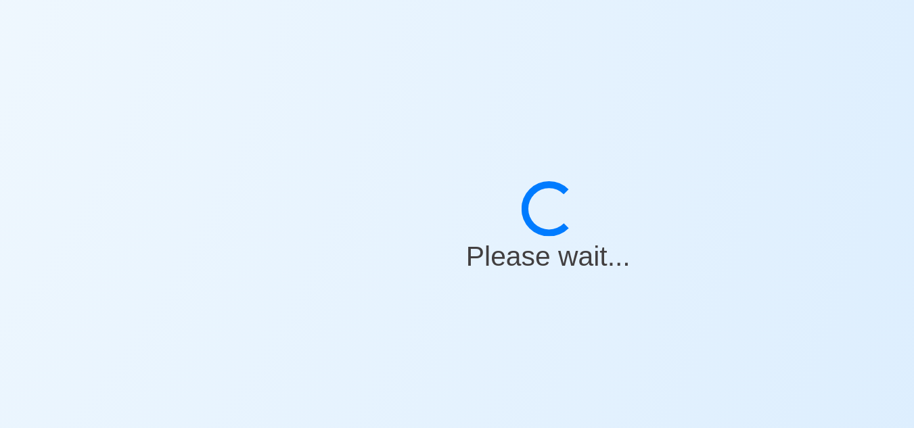
select select "7"
select select "3"
select select "4102416000000"
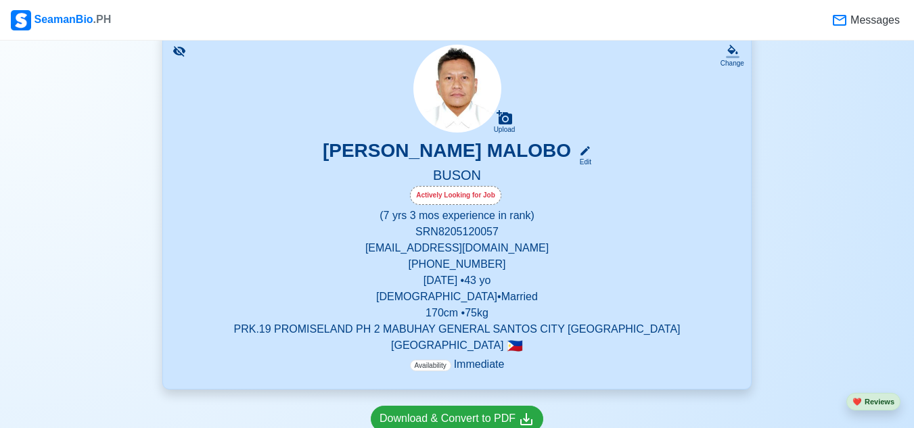
scroll to position [165, 0]
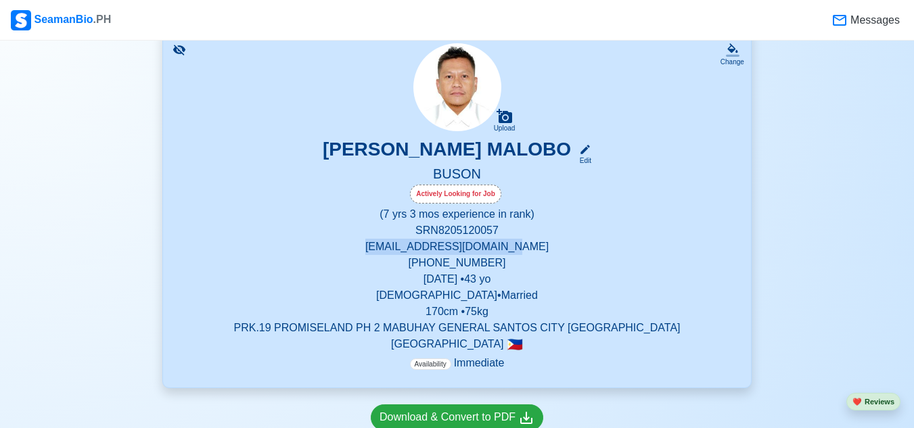
drag, startPoint x: 376, startPoint y: 252, endPoint x: 554, endPoint y: 244, distance: 178.2
click at [554, 244] on p "[EMAIL_ADDRESS][DOMAIN_NAME]" at bounding box center [457, 247] width 556 height 16
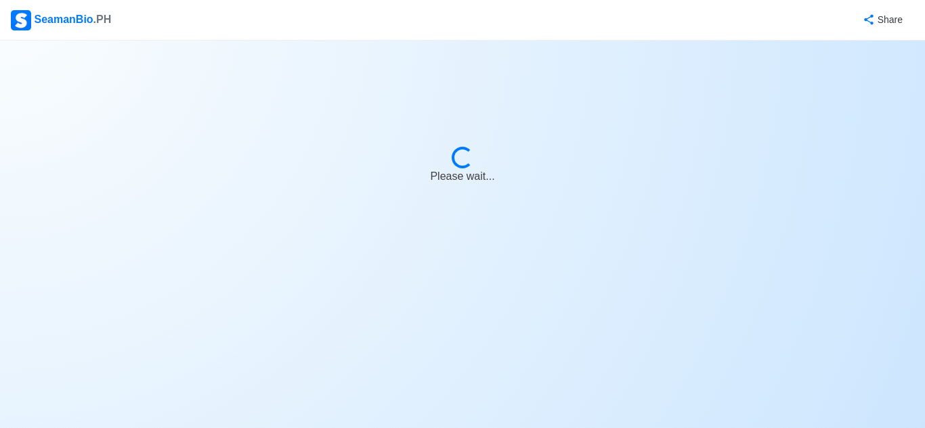
select select "Actively Looking for Job"
select select "Visible for Hiring"
select select "Married"
select select "[DEMOGRAPHIC_DATA]"
select select "PH"
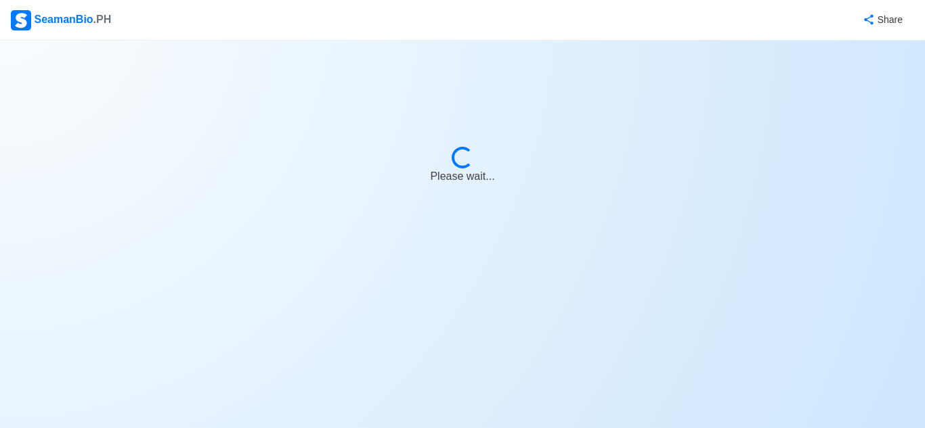
select select "7"
select select "3"
select select "4102416000000"
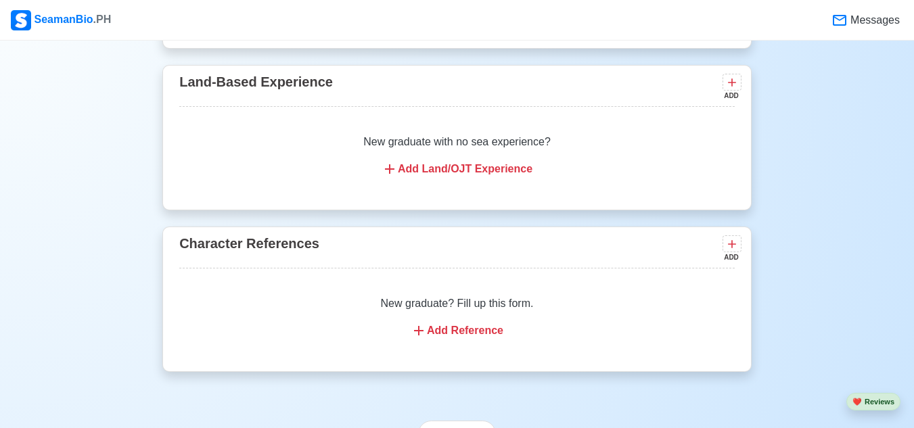
scroll to position [3560, 0]
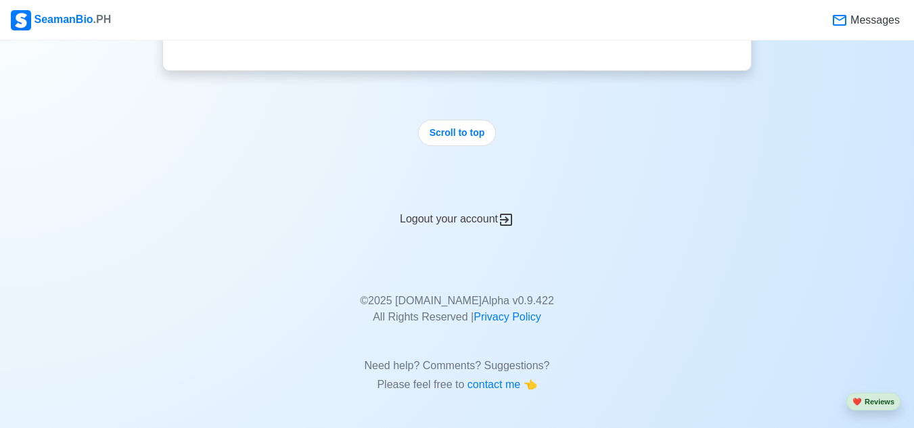
click at [464, 225] on div "Logout your account" at bounding box center [457, 211] width 590 height 33
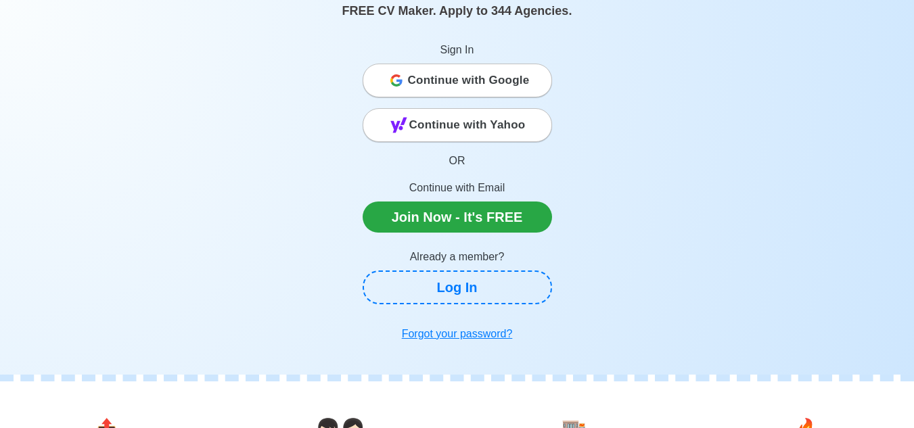
scroll to position [68, 0]
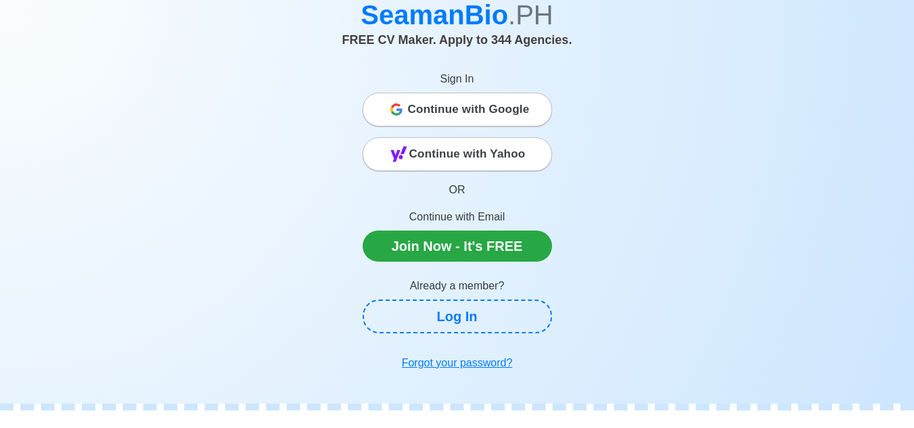
click at [457, 107] on span "Continue with Google" at bounding box center [469, 109] width 122 height 27
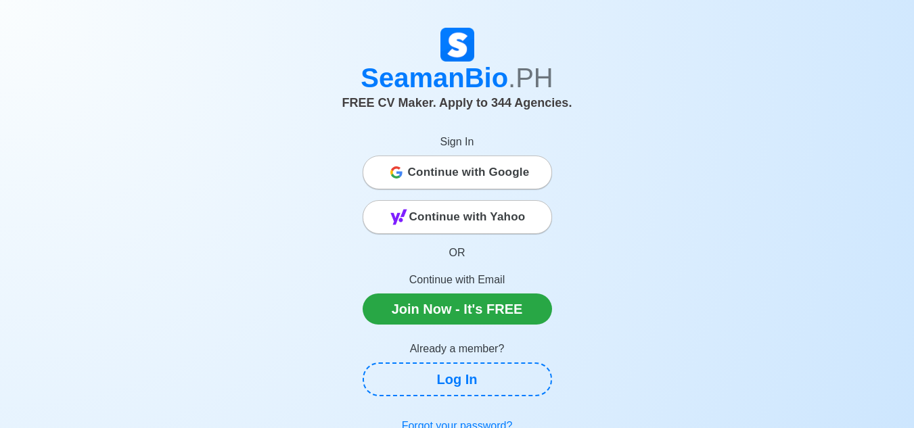
scroll to position [5, 0]
